Goal: Task Accomplishment & Management: Manage account settings

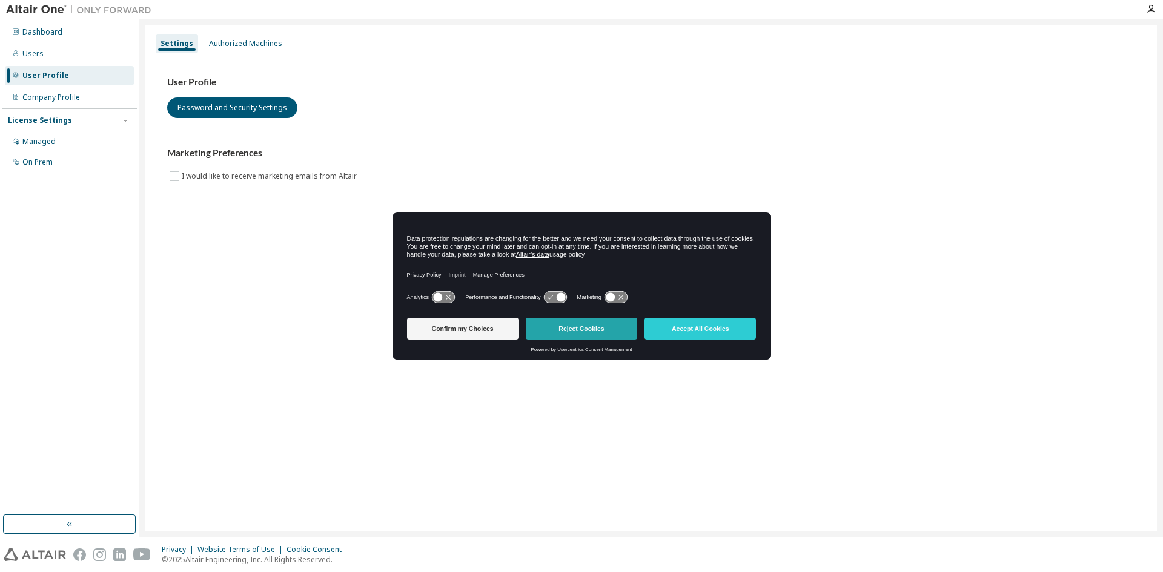
click at [585, 328] on button "Reject Cookies" at bounding box center [581, 329] width 111 height 22
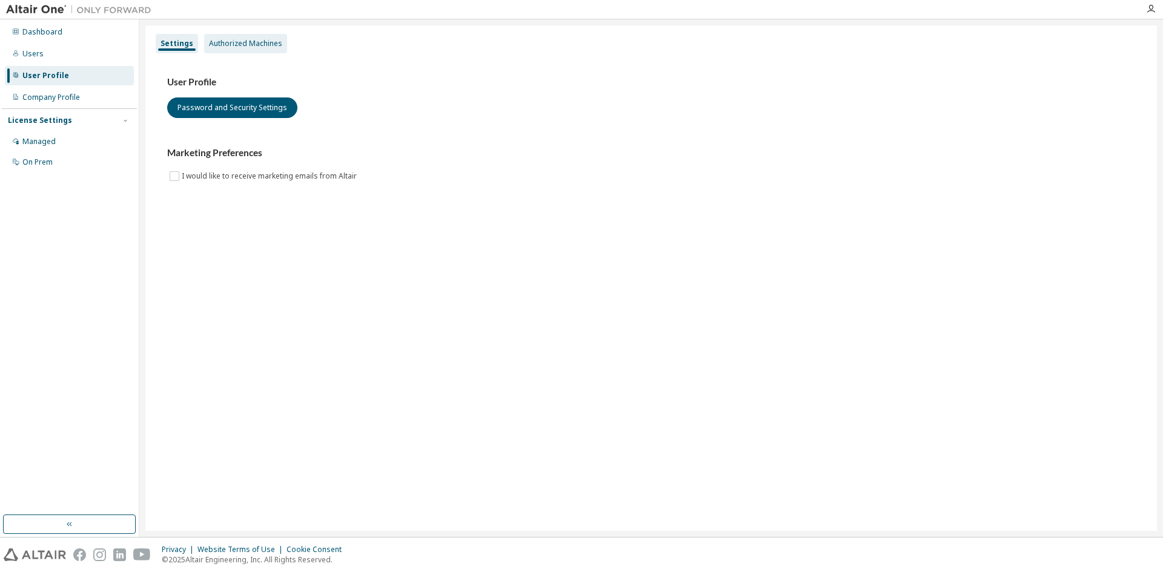
click at [236, 40] on div "Authorized Machines" at bounding box center [245, 44] width 73 height 10
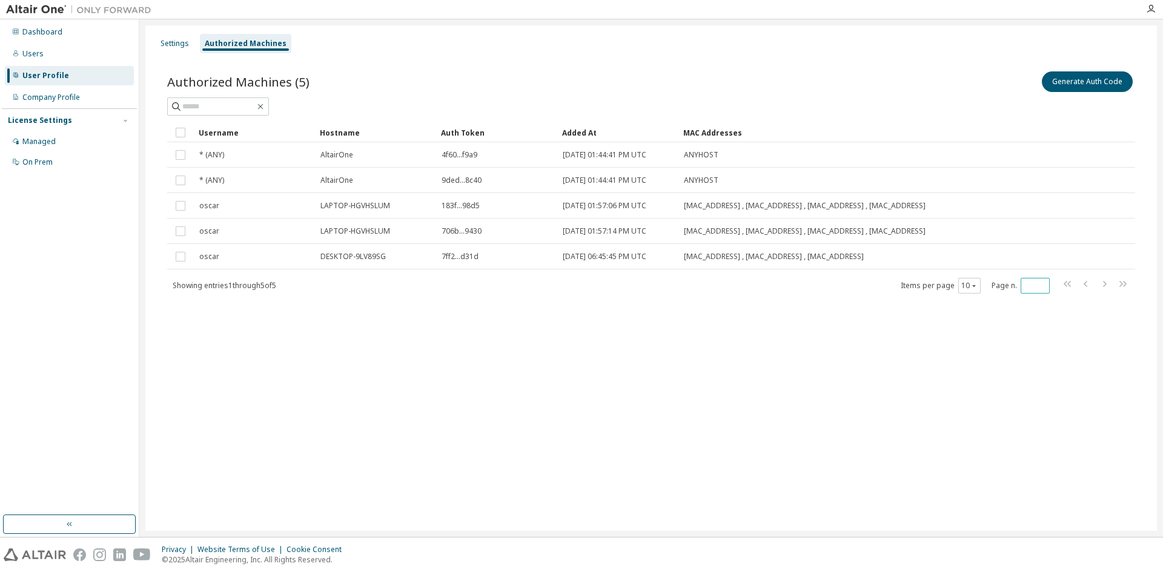
drag, startPoint x: 1030, startPoint y: 287, endPoint x: 988, endPoint y: 285, distance: 42.4
click at [988, 285] on div "Items per page 10 Page n. *" at bounding box center [1014, 286] width 229 height 18
click at [972, 286] on icon "button" at bounding box center [973, 285] width 7 height 7
click at [974, 345] on div "50" at bounding box center [1006, 345] width 97 height 15
click at [1113, 85] on button "Generate Auth Code" at bounding box center [1086, 81] width 91 height 21
